Goal: Information Seeking & Learning: Learn about a topic

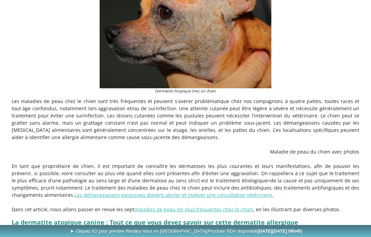
scroll to position [218, 0]
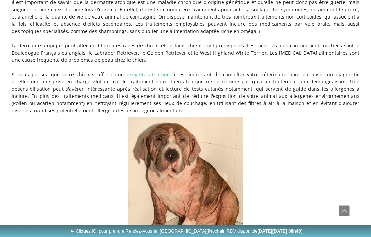
scroll to position [542, 0]
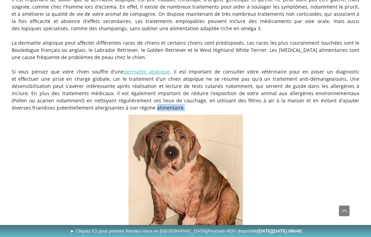
click at [343, 123] on figure "Dermatite Atopique chez un jeune Bouledogue [DEMOGRAPHIC_DATA]" at bounding box center [186, 192] width 348 height 155
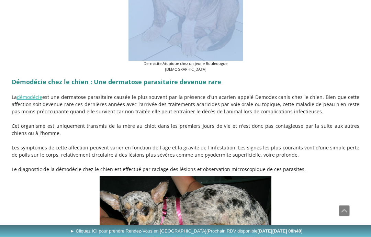
scroll to position [739, 0]
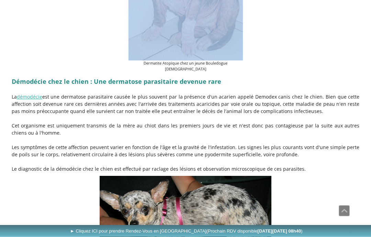
click at [338, 122] on p "Cet organisme est uniquement transmis de la mère au chiot dans les premiers jou…" at bounding box center [186, 129] width 348 height 14
click at [336, 122] on p "Cet organisme est uniquement transmis de la mère au chiot dans les premiers jou…" at bounding box center [186, 129] width 348 height 14
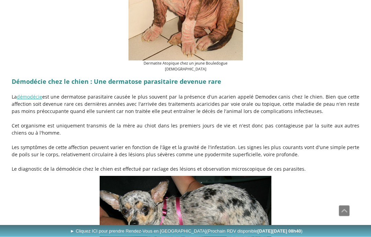
click at [336, 122] on p "Cet organisme est uniquement transmis de la mère au chiot dans les premiers jou…" at bounding box center [186, 129] width 348 height 14
click at [332, 137] on p at bounding box center [186, 140] width 348 height 7
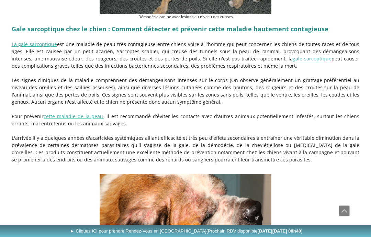
scroll to position [1028, 0]
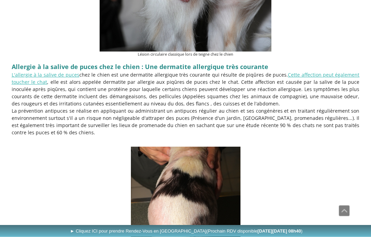
scroll to position [1488, 0]
click at [359, 107] on p "La prévention antipuces se réalise en appliquant ou administrant un antipuces r…" at bounding box center [186, 121] width 348 height 29
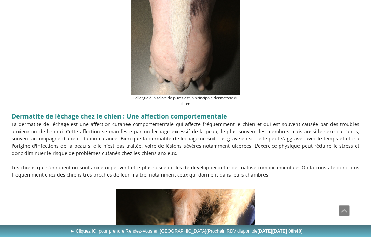
scroll to position [1723, 0]
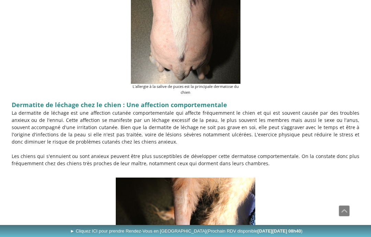
click at [334, 118] on p "La dermatite de léchage est une affection cutanée comportementale qui affecte f…" at bounding box center [186, 127] width 348 height 36
click at [336, 118] on p "La dermatite de léchage est une affection cutanée comportementale qui affecte f…" at bounding box center [186, 127] width 348 height 36
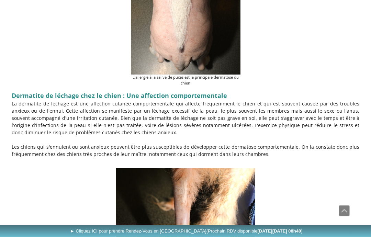
scroll to position [1722, 0]
